Goal: Navigation & Orientation: Find specific page/section

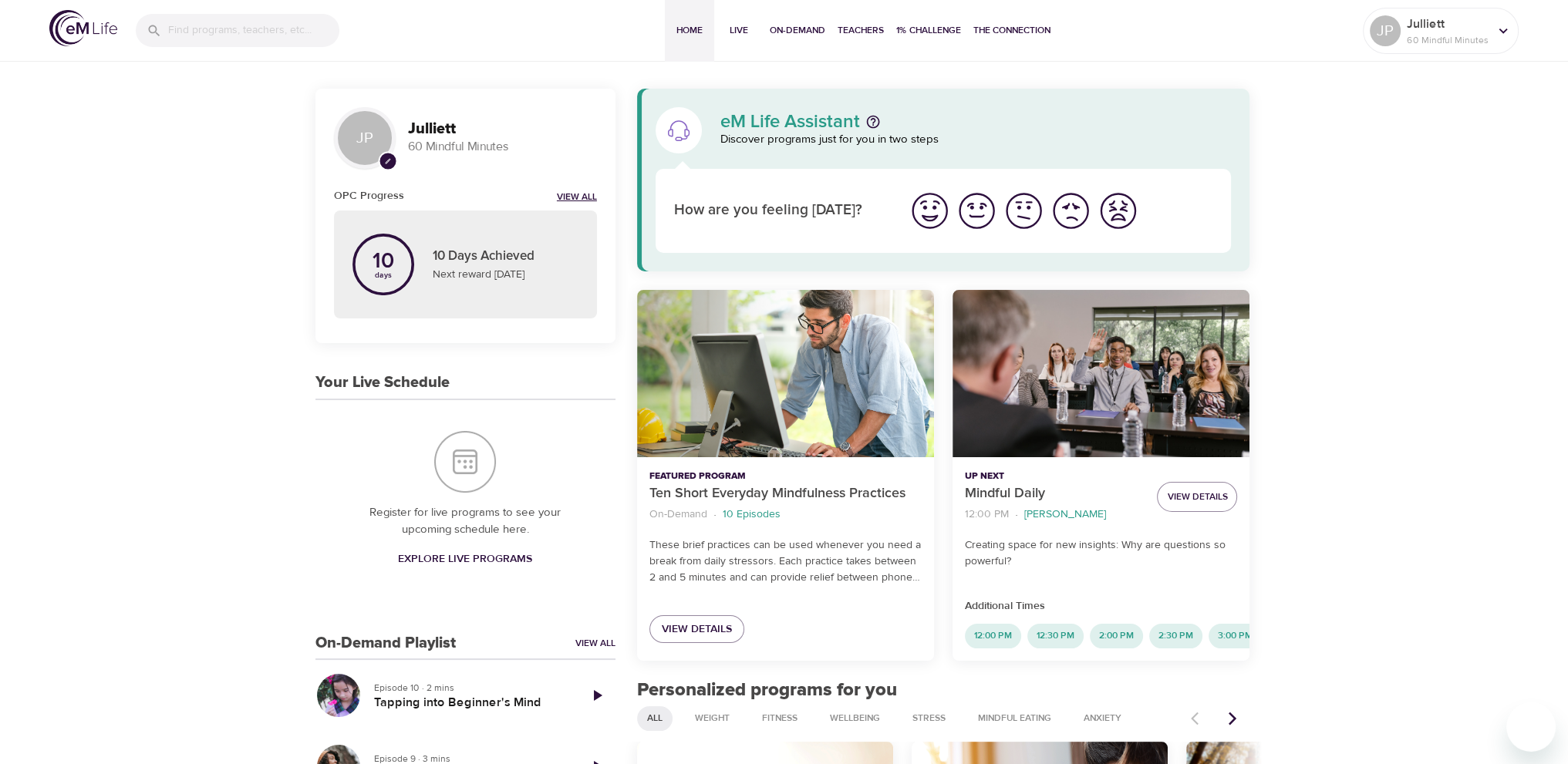
click at [568, 193] on link "View All" at bounding box center [577, 198] width 40 height 13
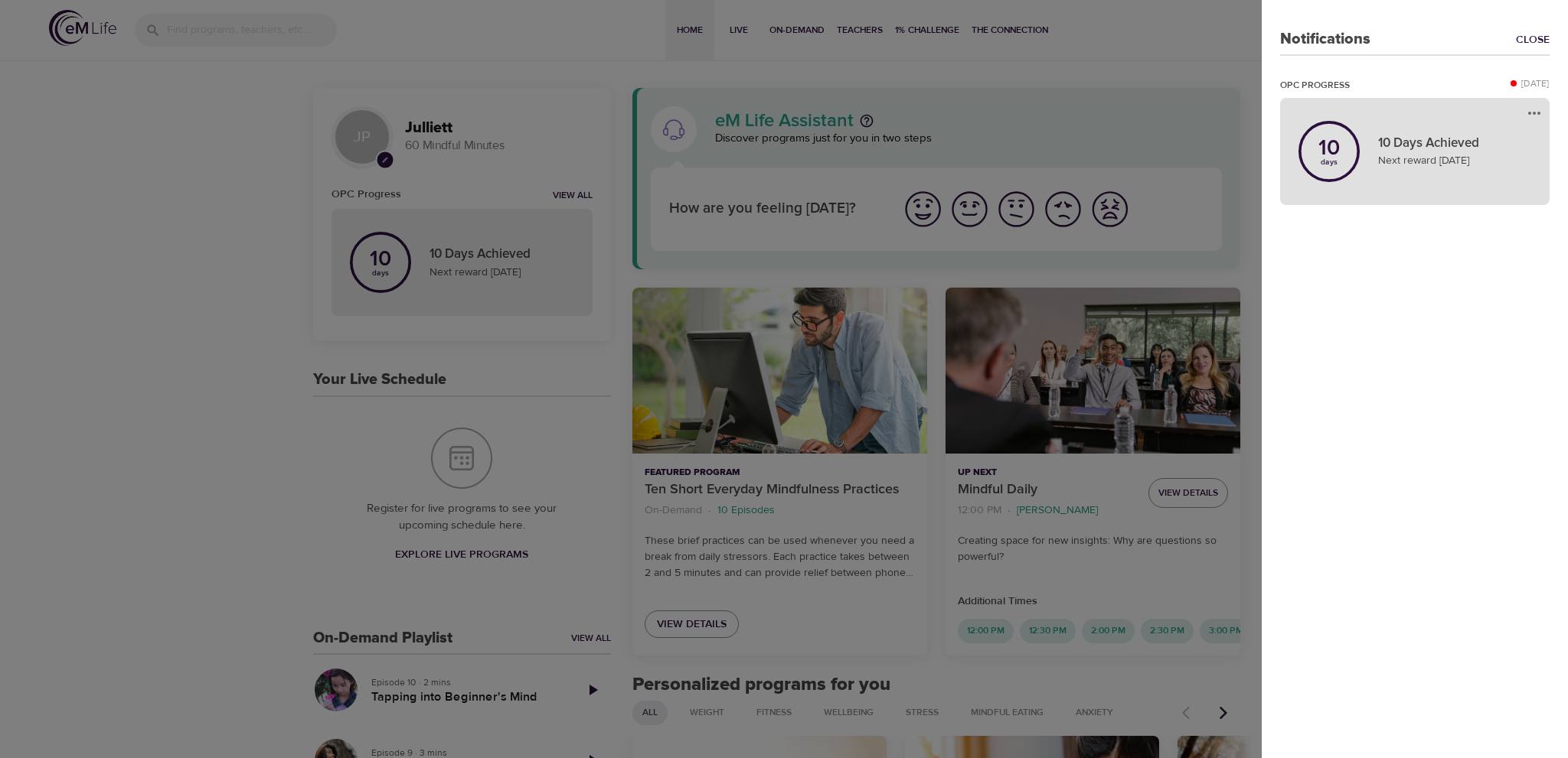
click at [1378, 180] on div "10 days 10 Days Achieved Next reward [DATE]" at bounding box center [1414, 152] width 252 height 89
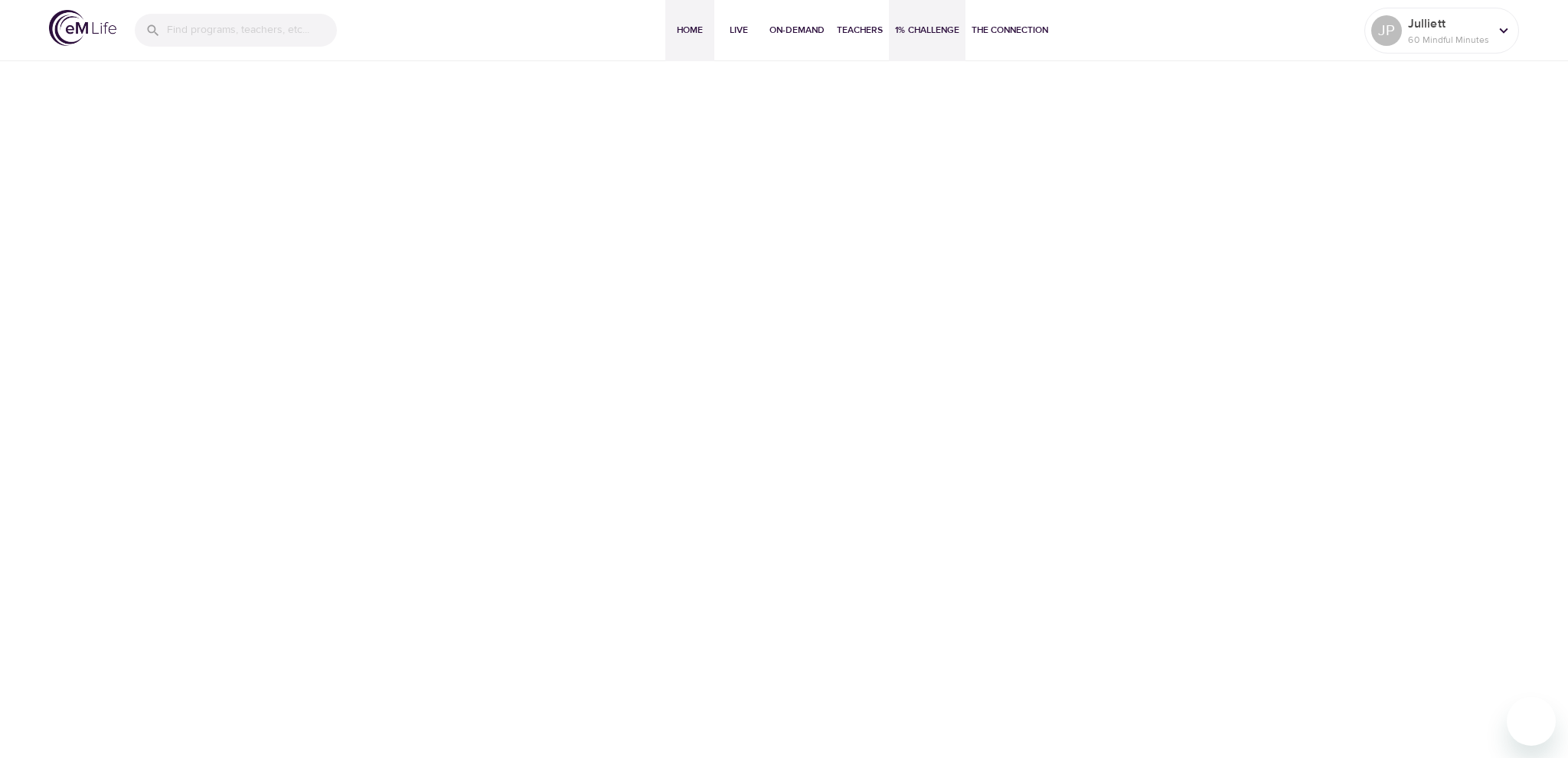
click at [677, 24] on span "Home" at bounding box center [689, 29] width 37 height 16
